Goal: Information Seeking & Learning: Learn about a topic

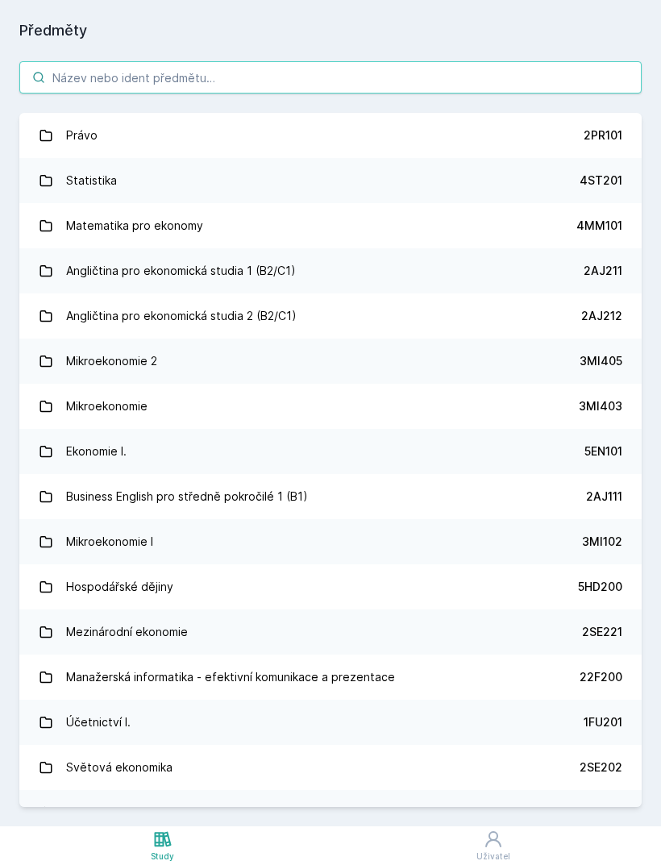
click at [358, 80] on input "search" at bounding box center [330, 77] width 623 height 32
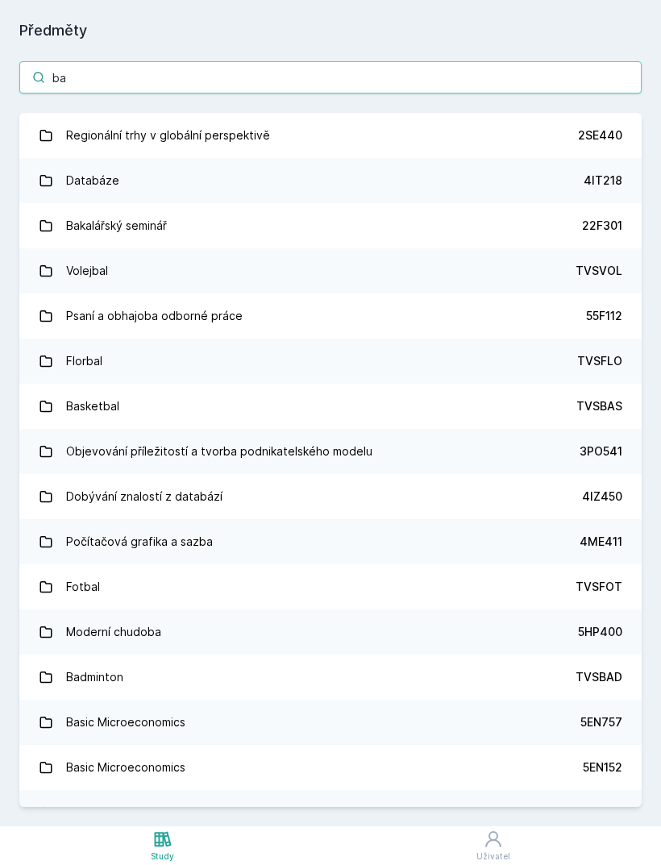
type input "ban"
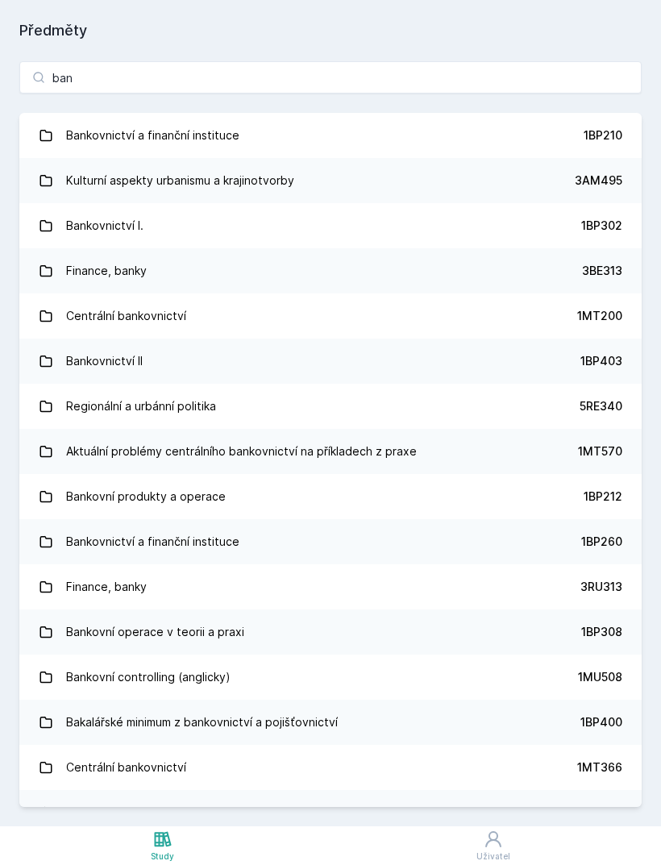
click at [277, 233] on link "Bankovnictví I. 1BP302" at bounding box center [330, 225] width 623 height 45
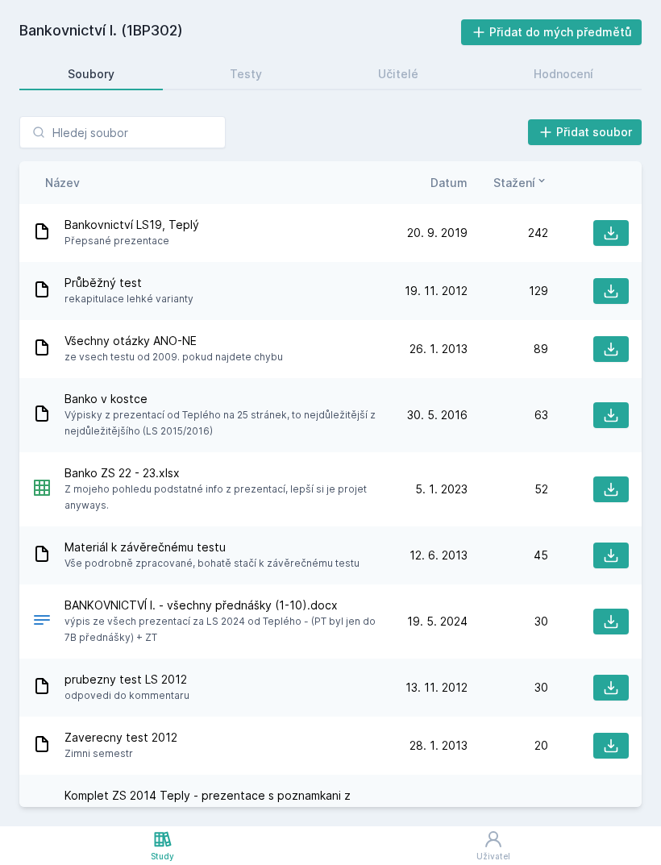
click at [460, 187] on span "Datum" at bounding box center [449, 182] width 37 height 17
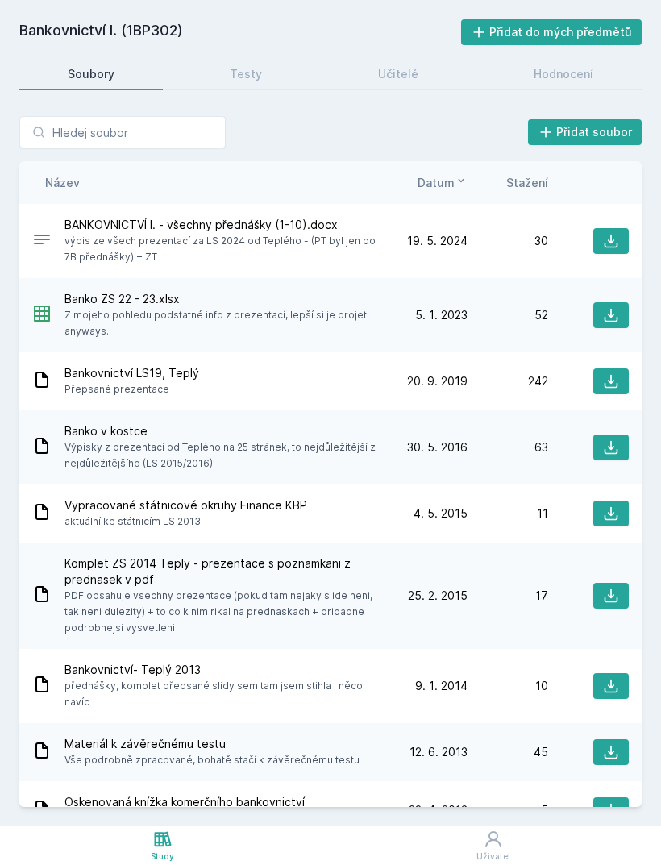
click at [415, 67] on div "Učitelé" at bounding box center [398, 74] width 40 height 16
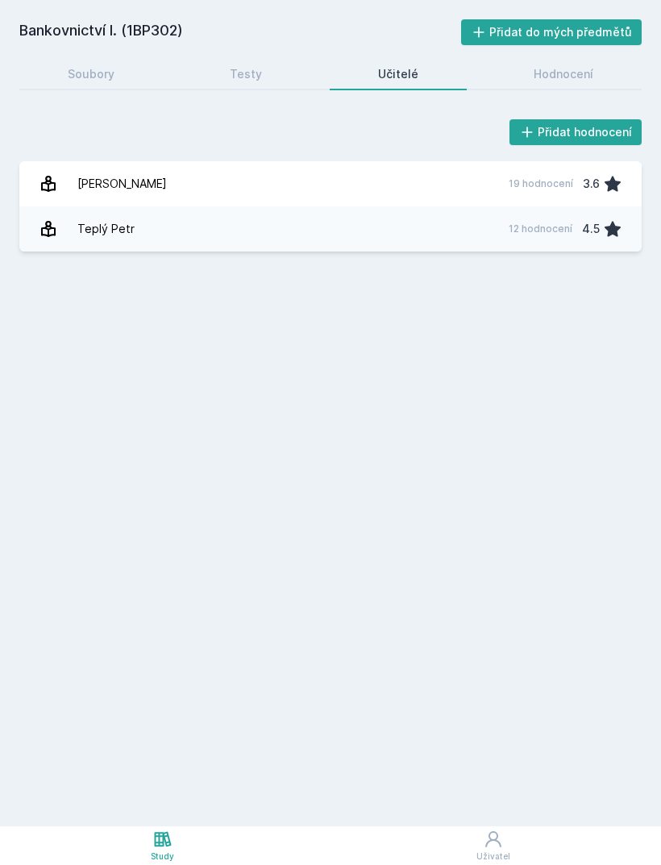
click at [404, 233] on link "Teplý Petr 12 hodnocení 4.5" at bounding box center [330, 228] width 623 height 45
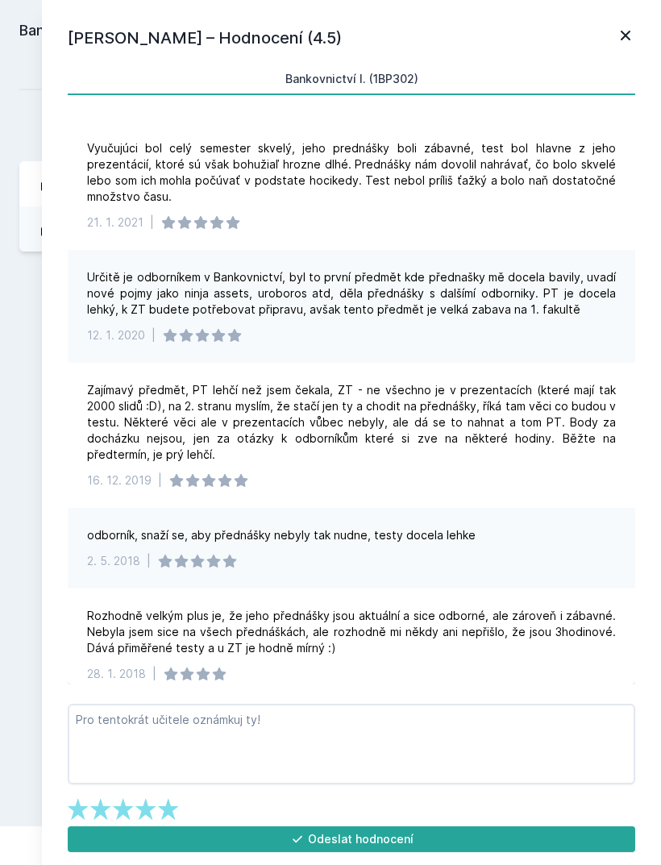
click at [652, 28] on div "Petr Teplý – Hodnocení (4.5) Bankovnictví I. (1BP302) Vyučujúci bol celý semest…" at bounding box center [351, 432] width 619 height 865
click at [623, 36] on icon at bounding box center [625, 35] width 19 height 19
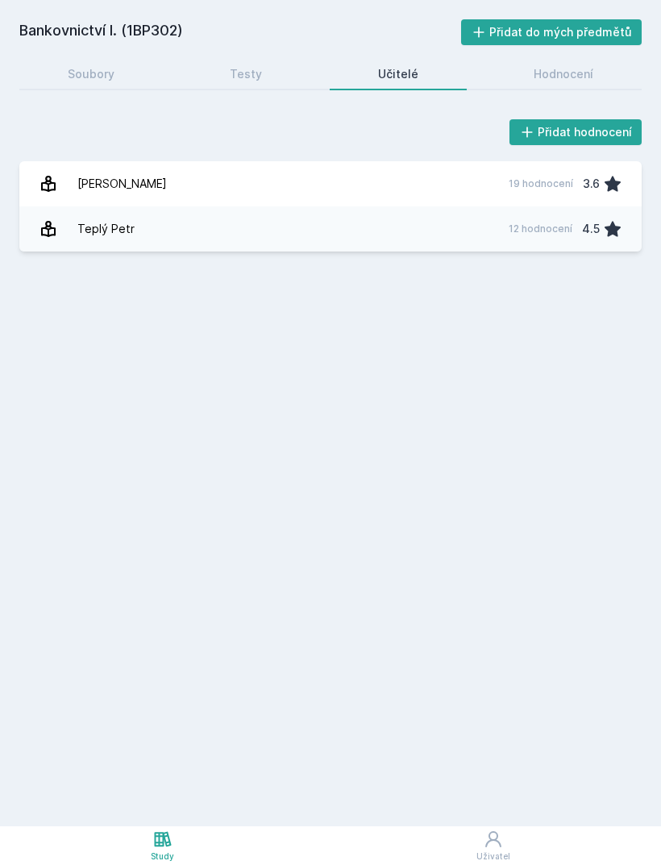
click at [107, 83] on link "Soubory" at bounding box center [91, 74] width 144 height 32
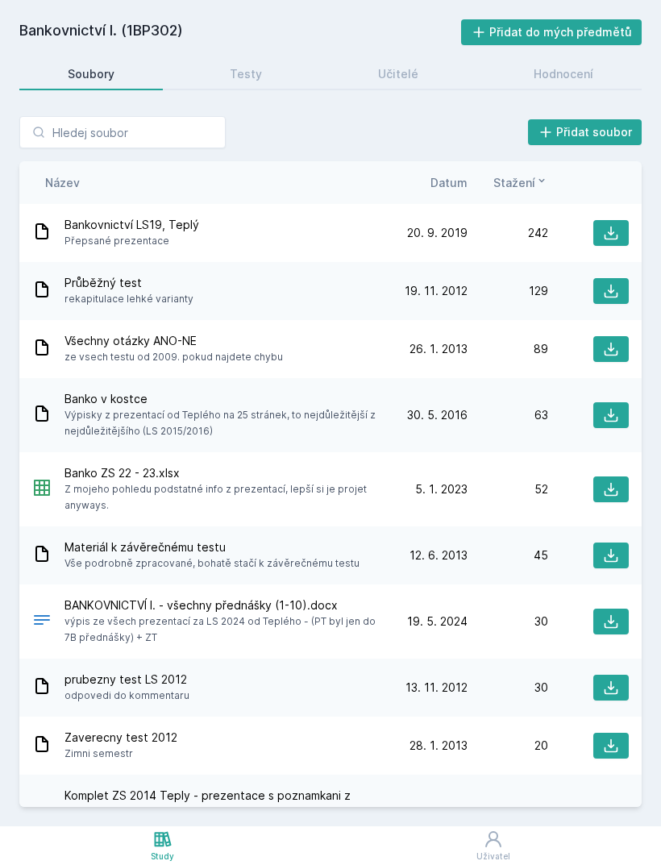
click at [450, 188] on span "Datum" at bounding box center [449, 182] width 37 height 17
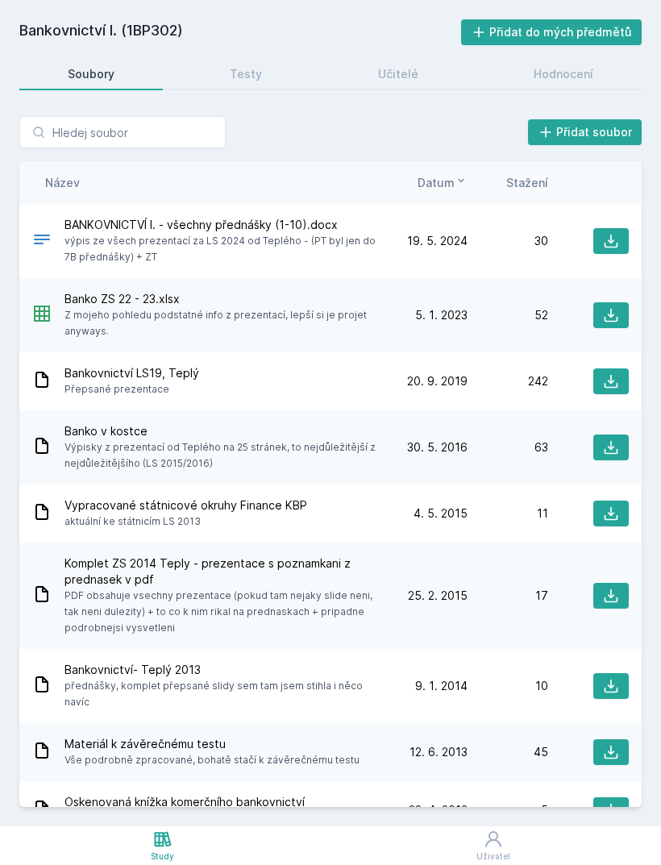
click at [614, 244] on icon at bounding box center [611, 241] width 16 height 16
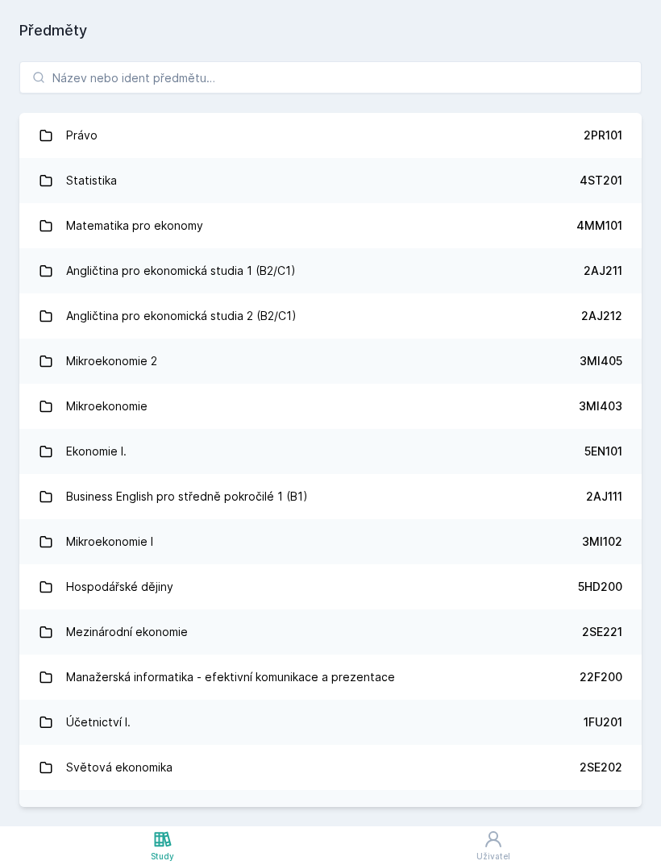
click at [327, 173] on link "Statistika 4ST201" at bounding box center [330, 180] width 623 height 45
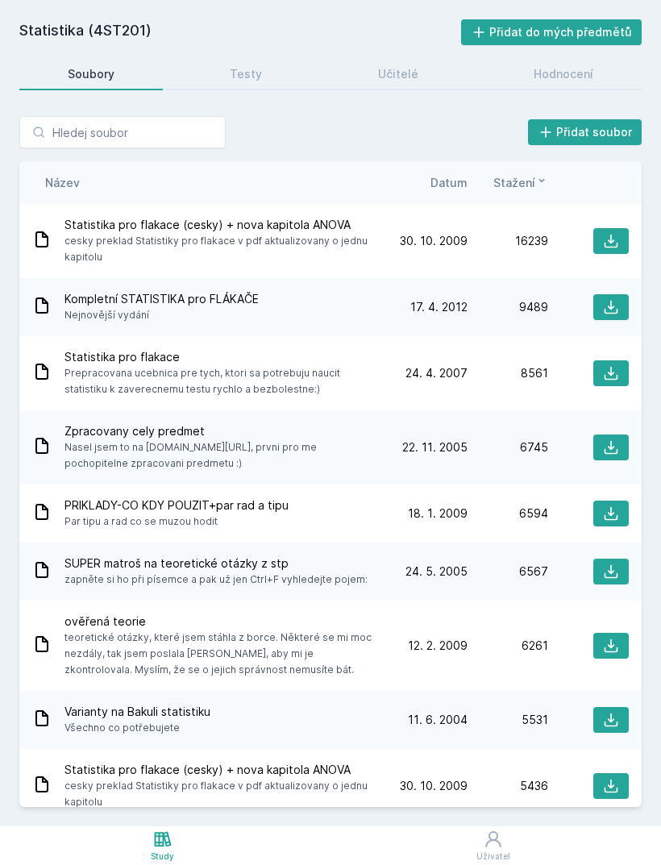
click at [246, 61] on link "Testy" at bounding box center [246, 74] width 129 height 32
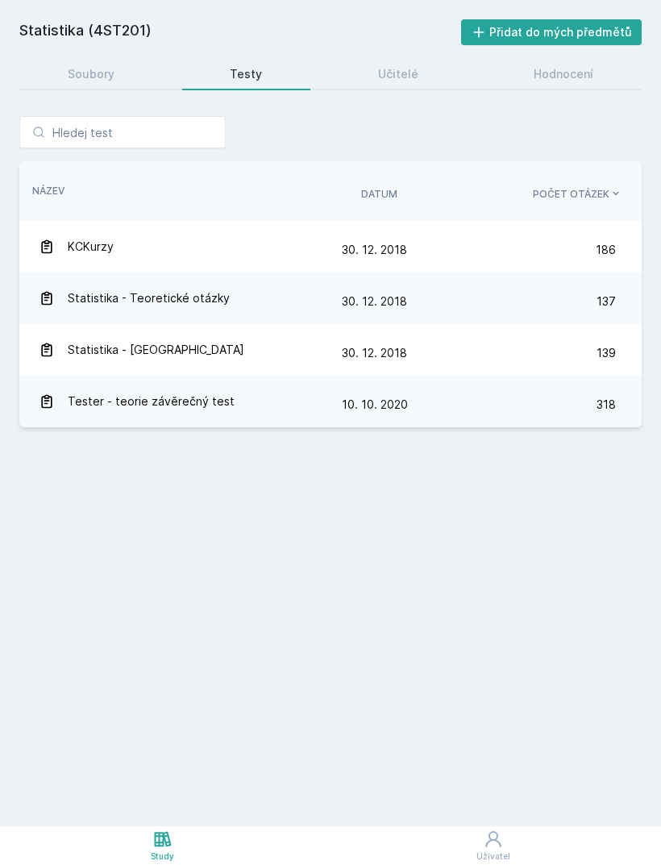
click at [116, 70] on link "Soubory" at bounding box center [91, 74] width 144 height 32
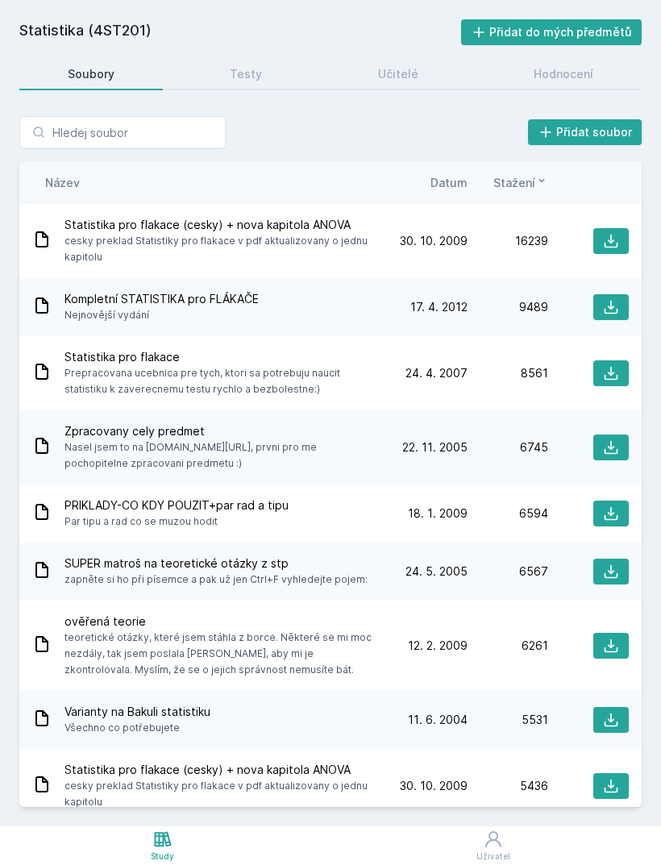
click at [451, 189] on span "Datum" at bounding box center [449, 182] width 37 height 17
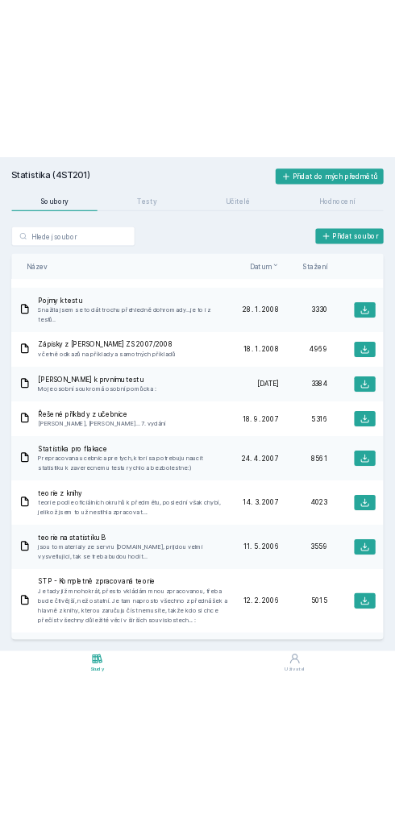
scroll to position [998, 0]
